Goal: Information Seeking & Learning: Find specific fact

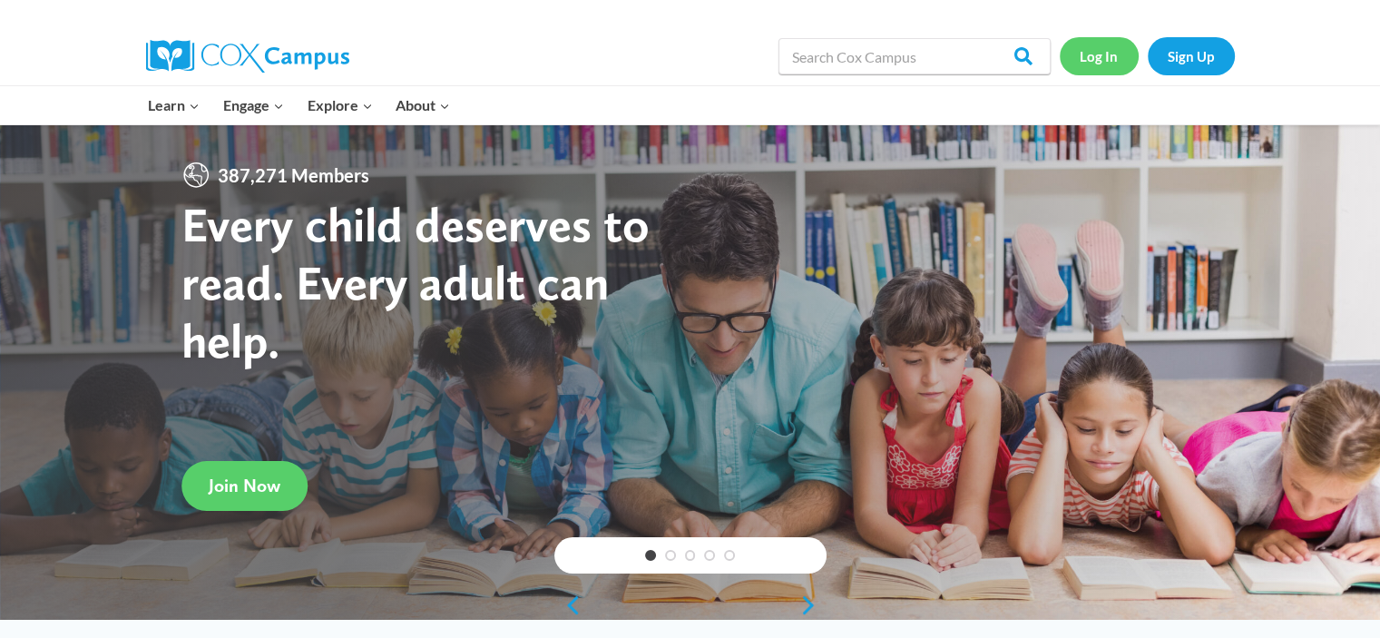
click at [1107, 49] on link "Log In" at bounding box center [1099, 55] width 79 height 37
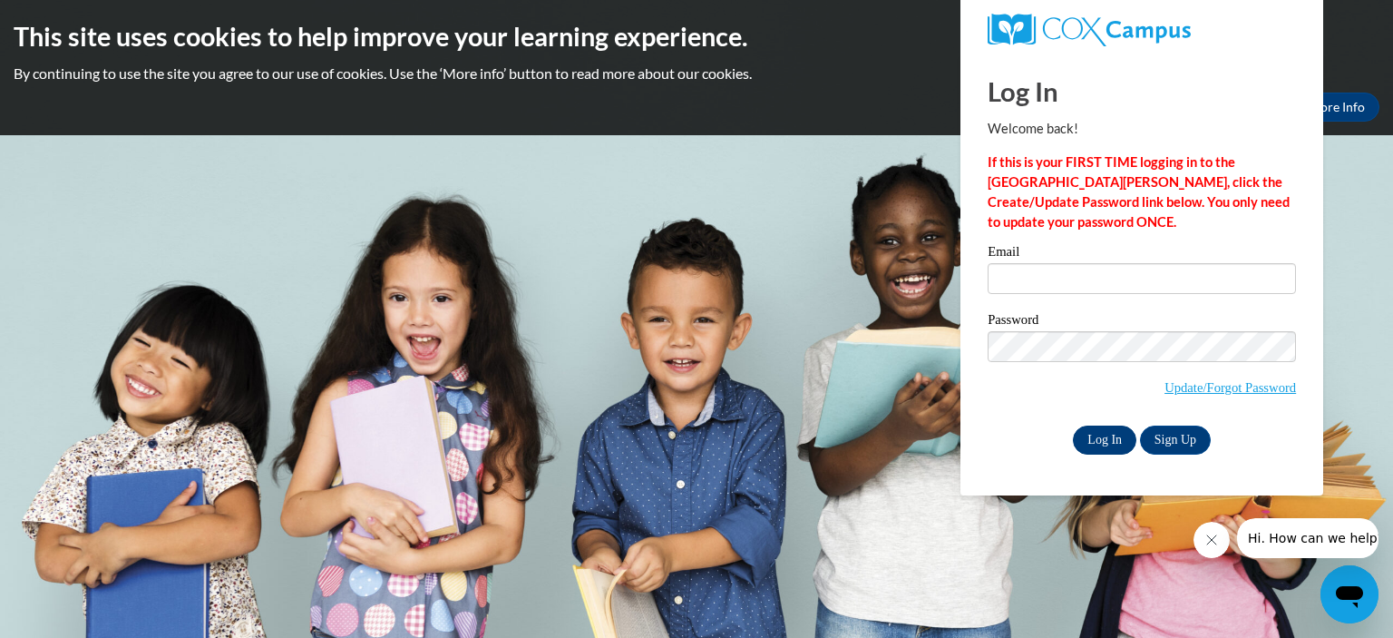
type input "sallymiller@marietta-city.k12.ga.us"
click at [1105, 431] on input "Log In" at bounding box center [1105, 439] width 64 height 29
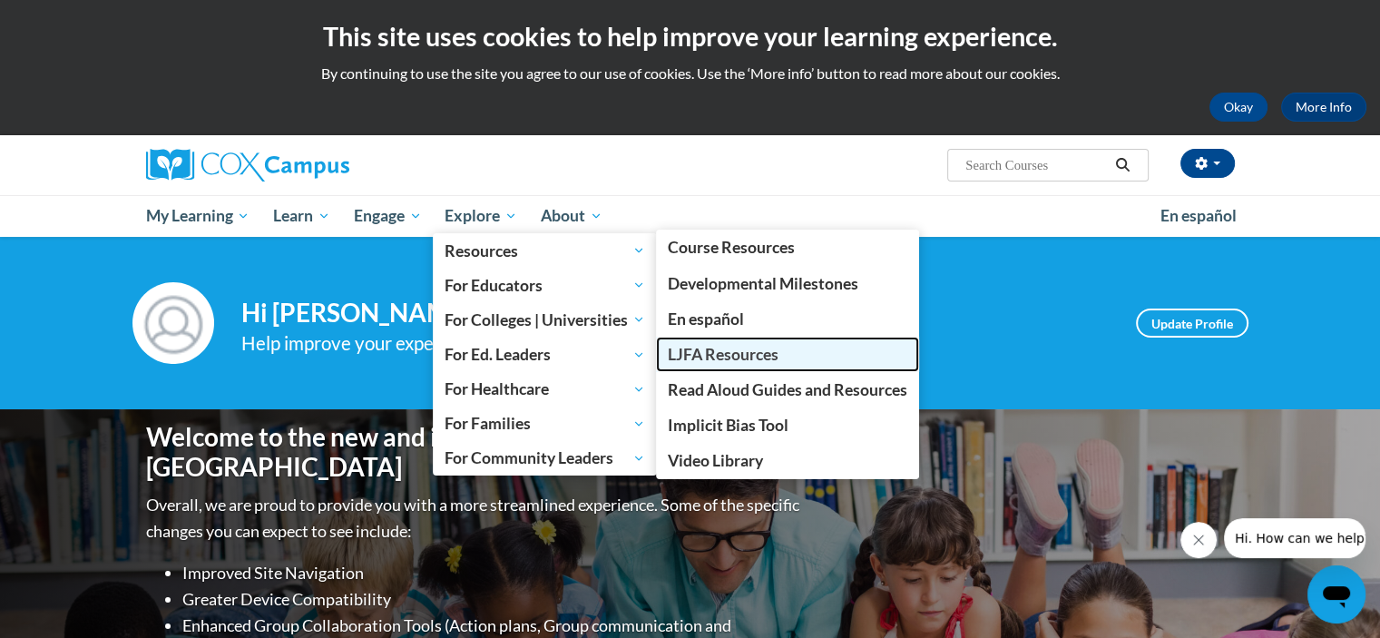
click at [728, 351] on span "LJFA Resources" at bounding box center [723, 354] width 111 height 19
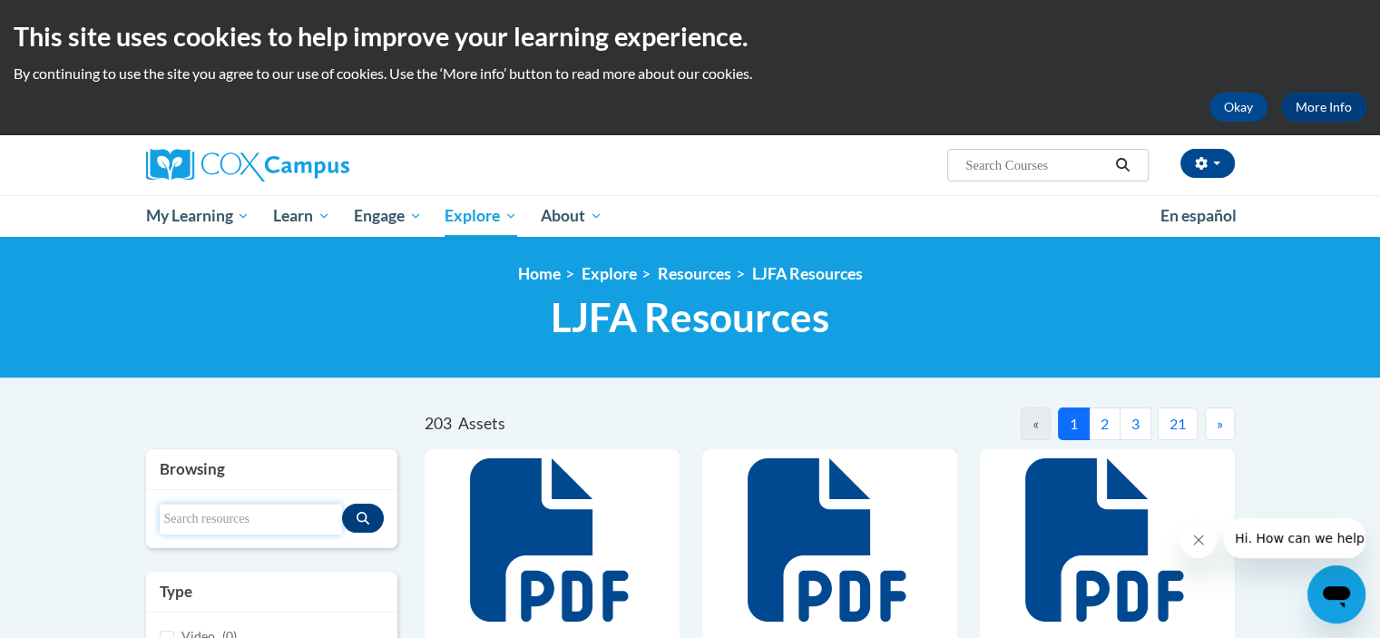
click at [188, 513] on input "Search resources" at bounding box center [251, 518] width 183 height 31
type input "besos for baby"
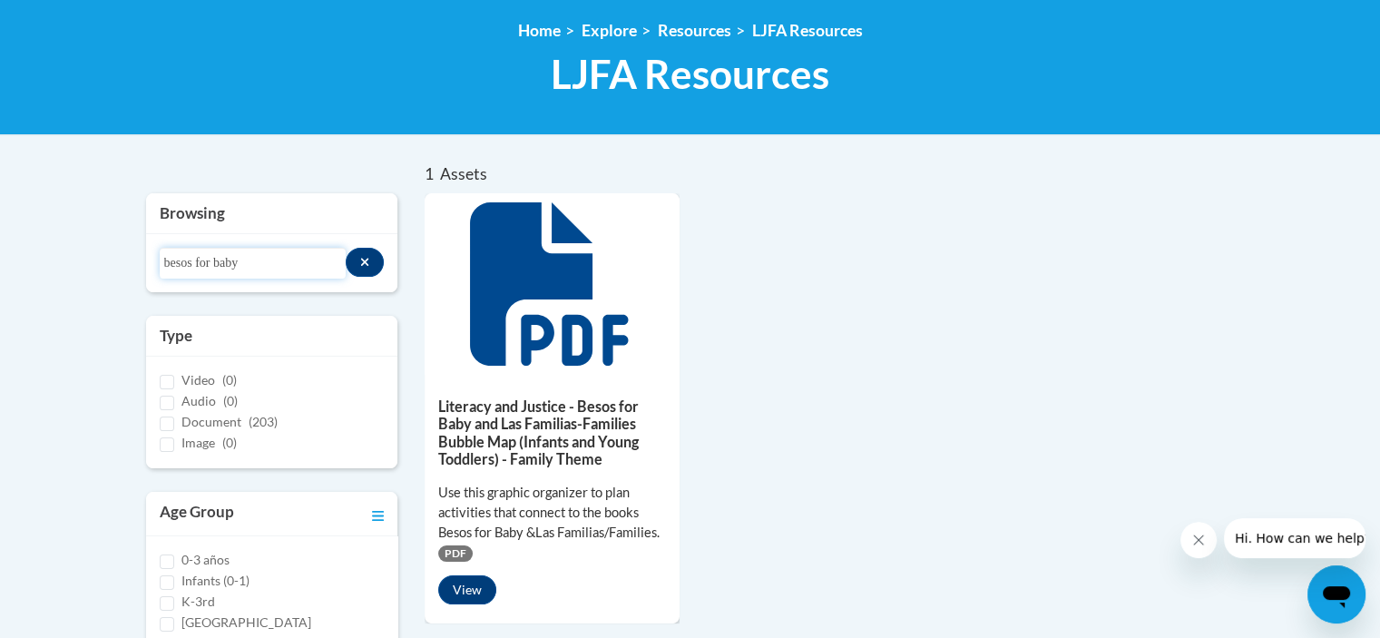
scroll to position [254, 0]
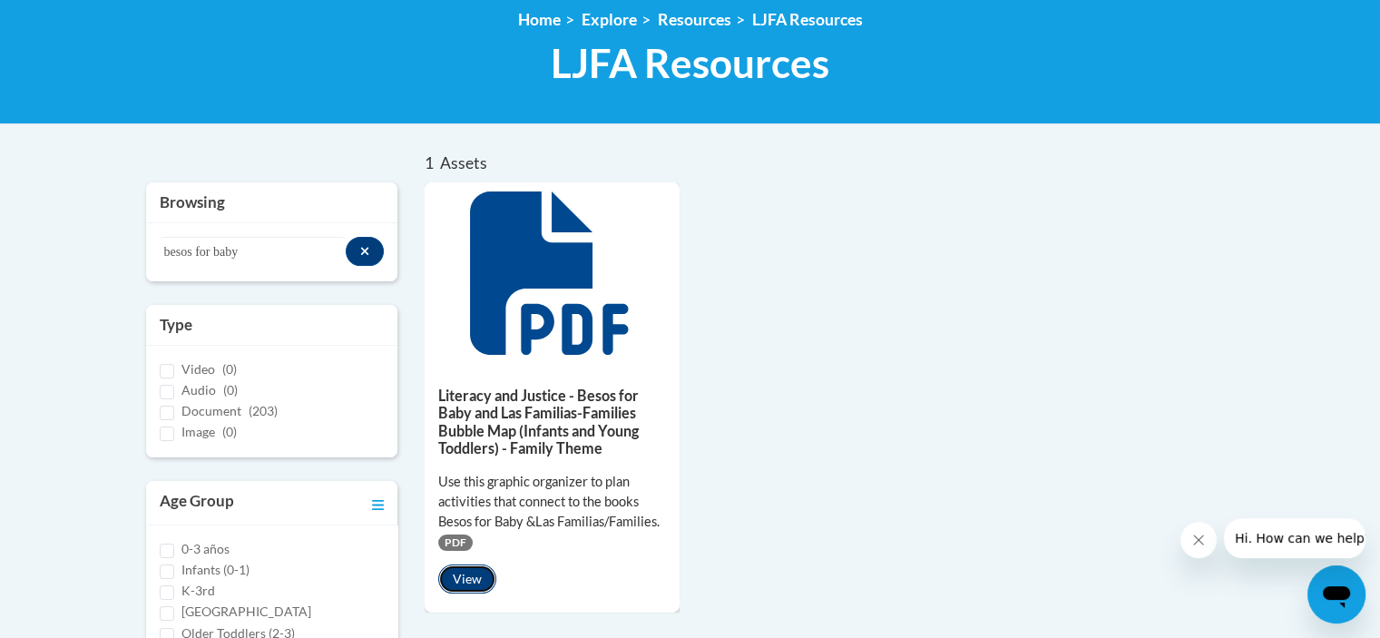
click at [462, 590] on button "View" at bounding box center [467, 578] width 58 height 29
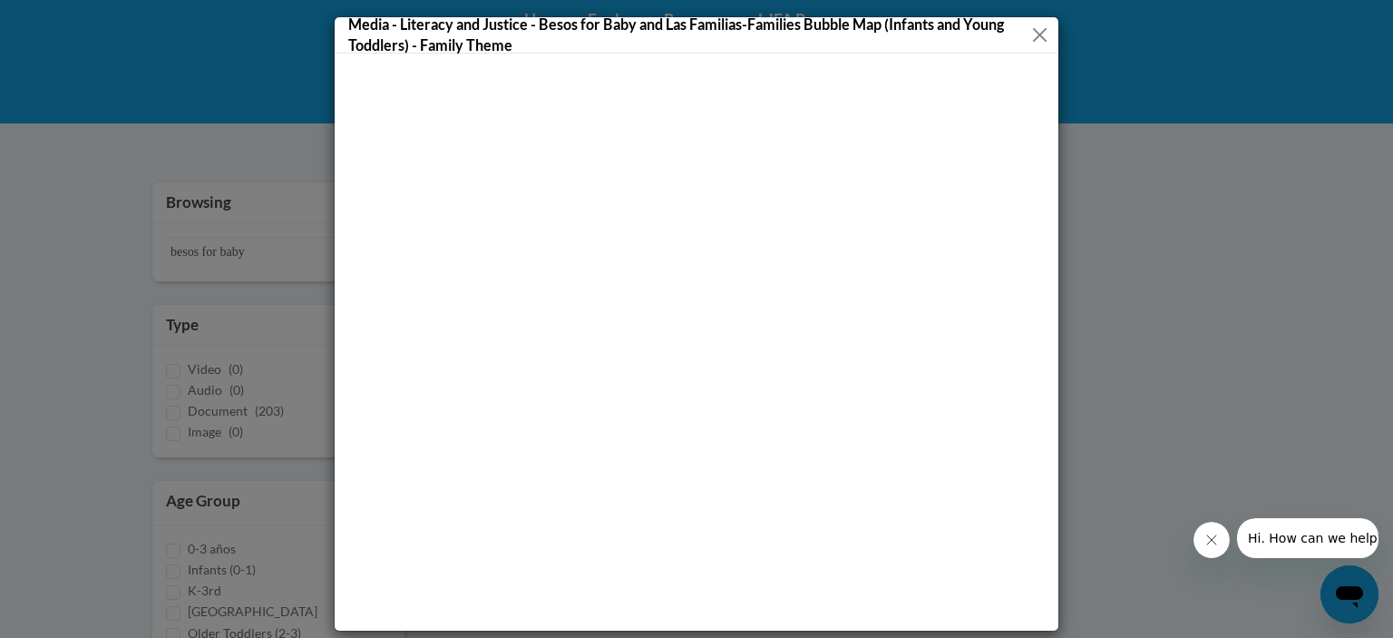
click at [1030, 31] on button "Close" at bounding box center [1040, 35] width 20 height 23
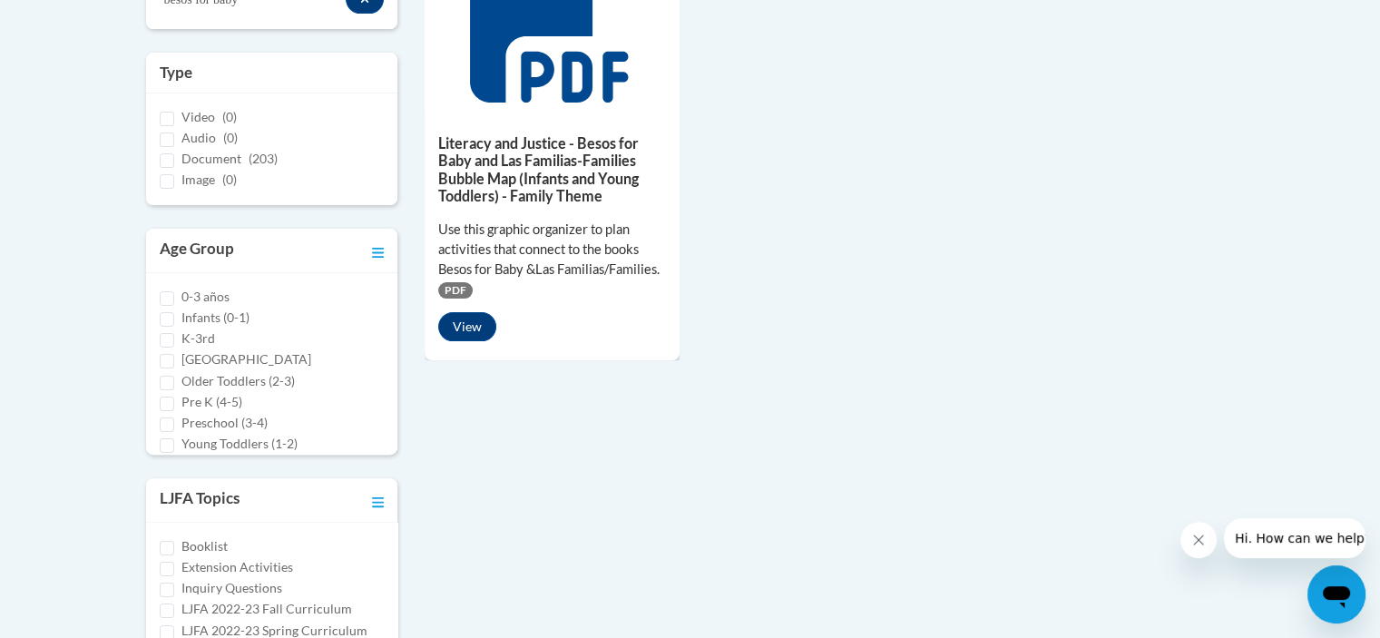
scroll to position [502, 0]
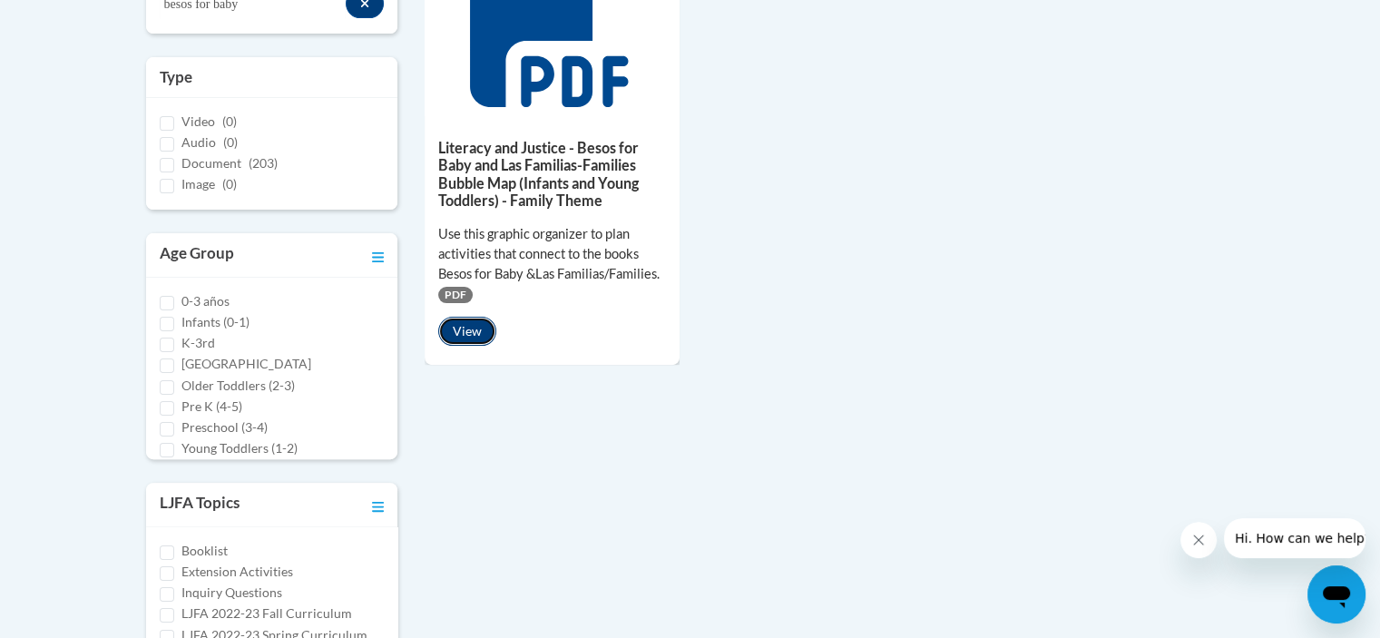
click at [469, 327] on button "View" at bounding box center [467, 331] width 58 height 29
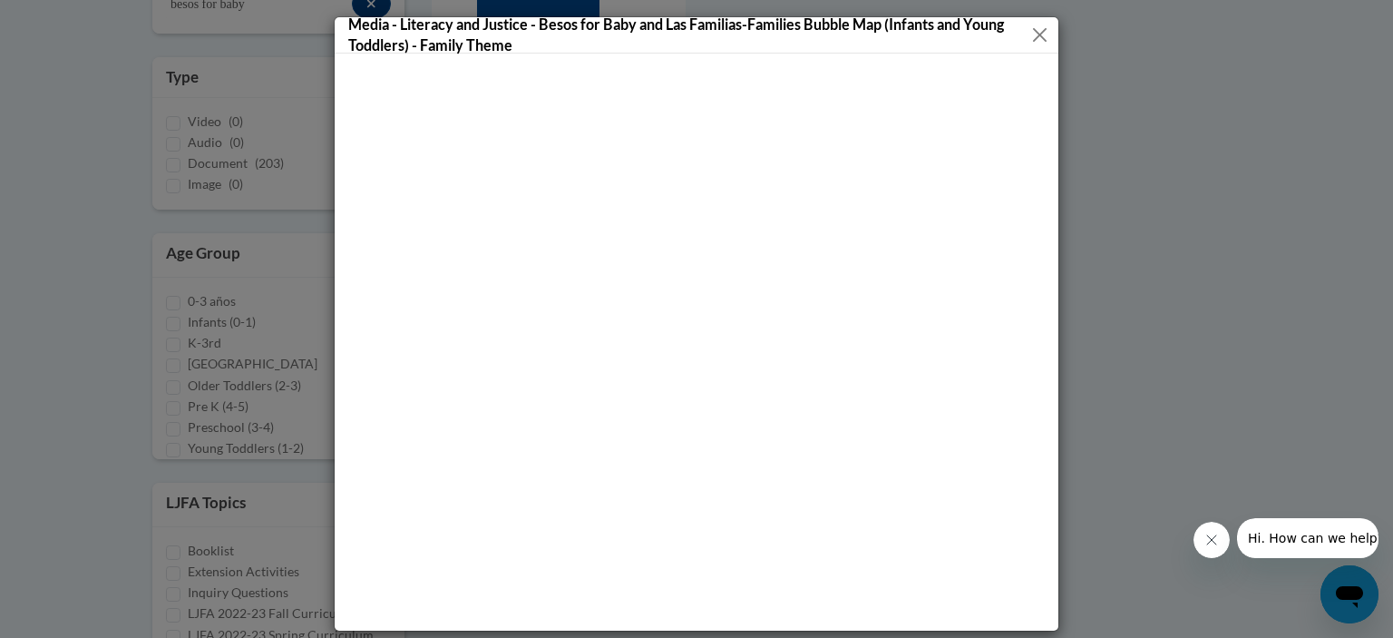
click at [1031, 34] on button "Close" at bounding box center [1040, 35] width 20 height 23
